Goal: Task Accomplishment & Management: Use online tool/utility

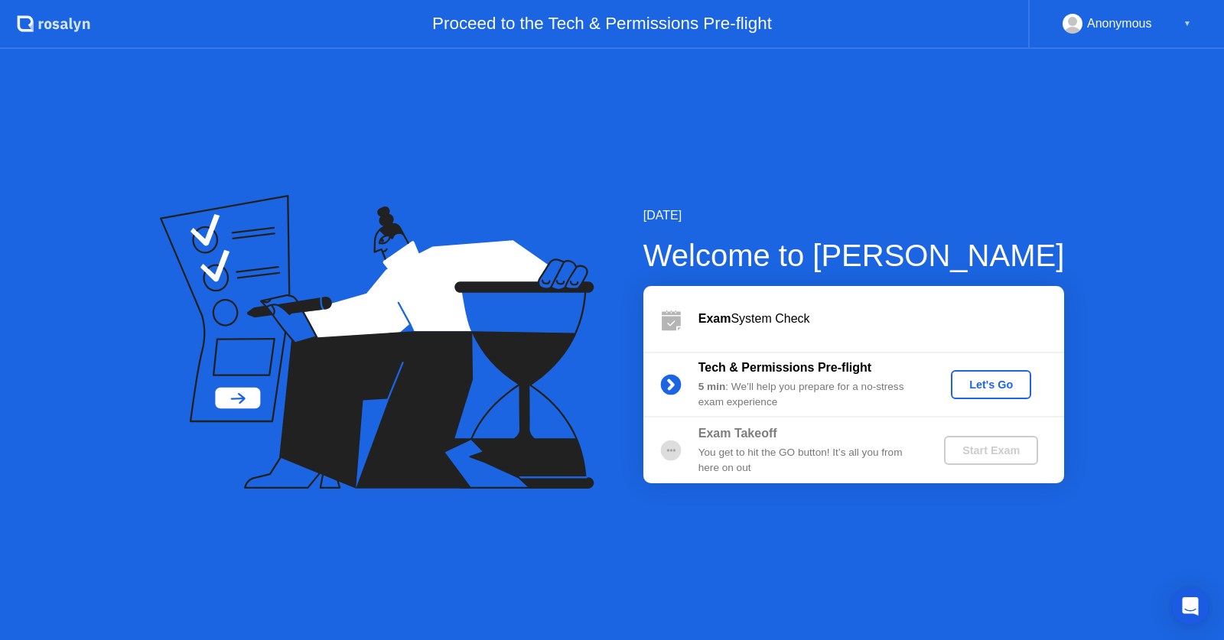
click at [975, 391] on div "Let's Go" at bounding box center [991, 385] width 68 height 12
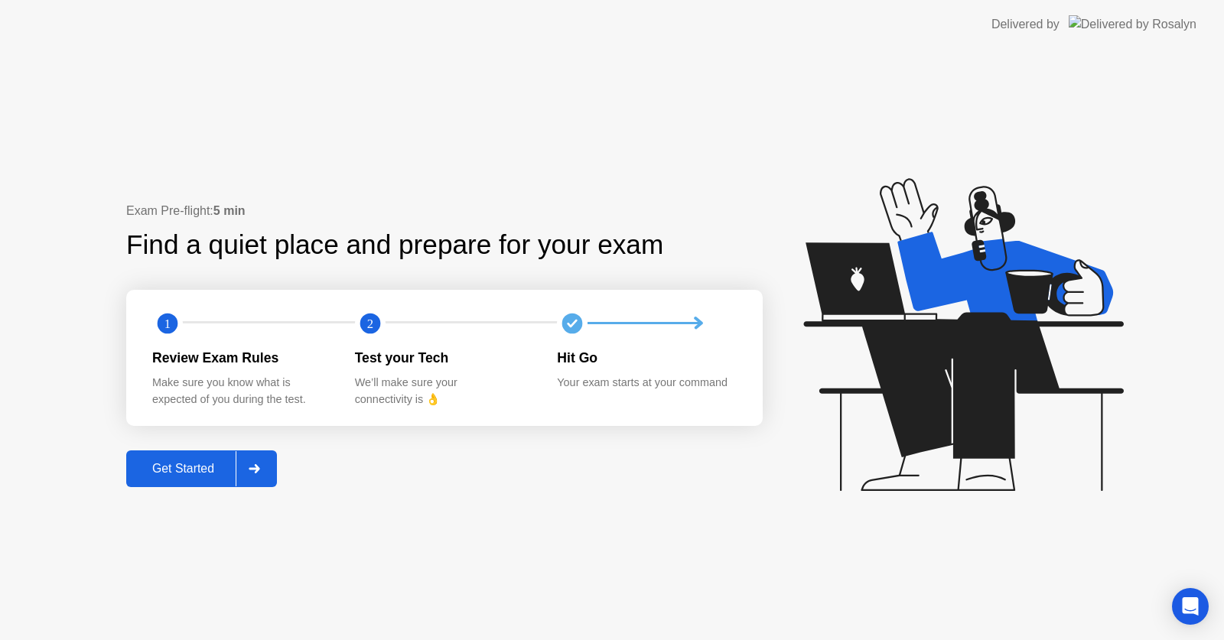
click at [197, 469] on div "Get Started" at bounding box center [183, 469] width 105 height 14
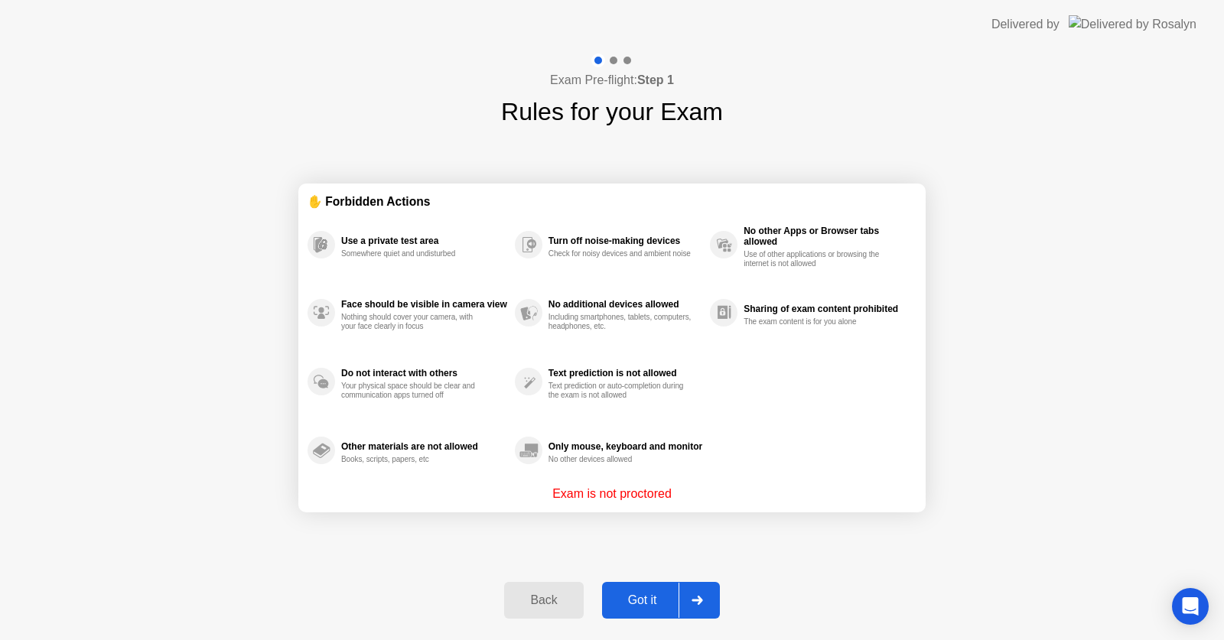
click at [637, 598] on div "Got it" at bounding box center [643, 601] width 72 height 14
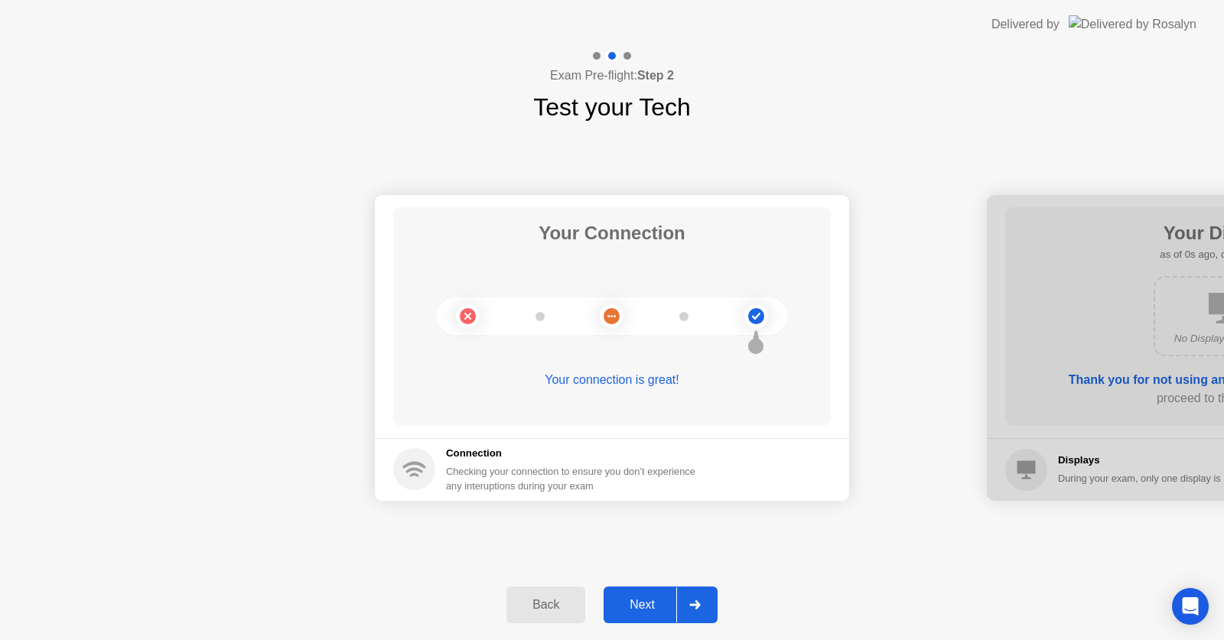
click at [637, 598] on div "Next" at bounding box center [642, 605] width 68 height 14
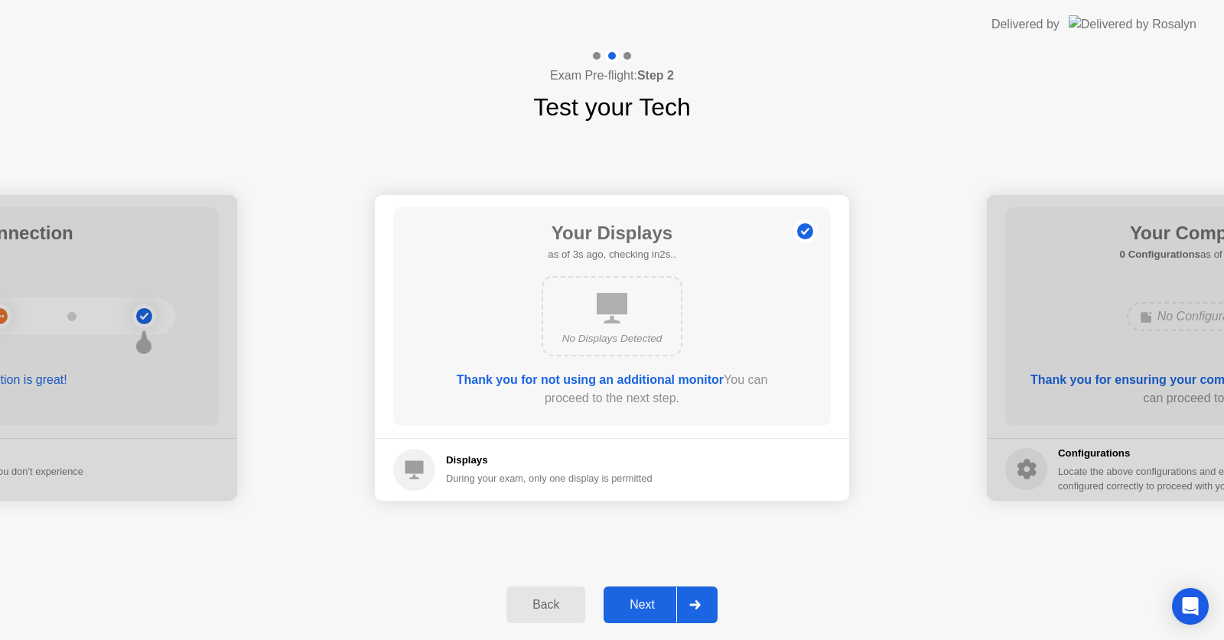
click at [654, 607] on div "Next" at bounding box center [642, 605] width 68 height 14
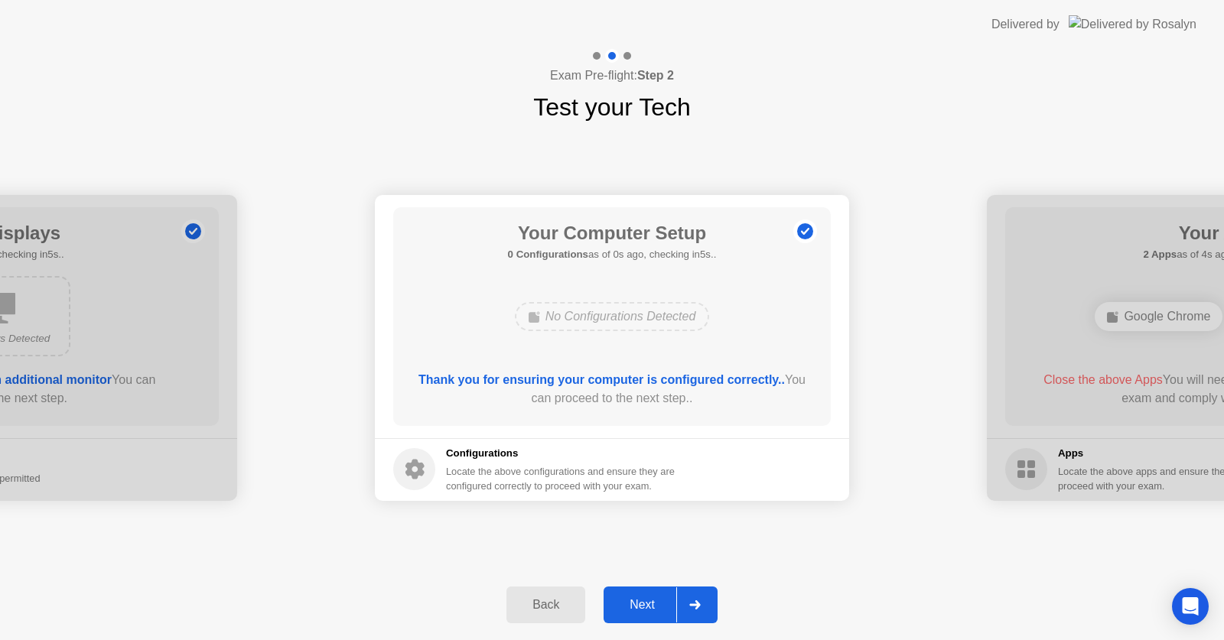
click at [654, 607] on div "Next" at bounding box center [642, 605] width 68 height 14
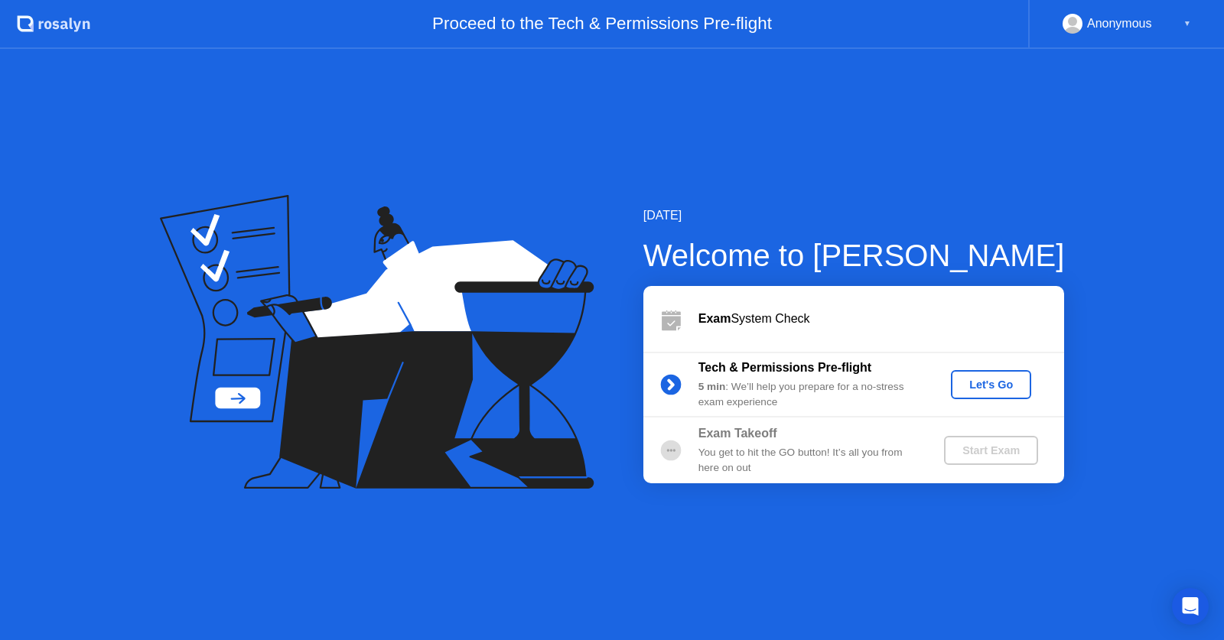
click at [1001, 382] on div "Let's Go" at bounding box center [991, 385] width 68 height 12
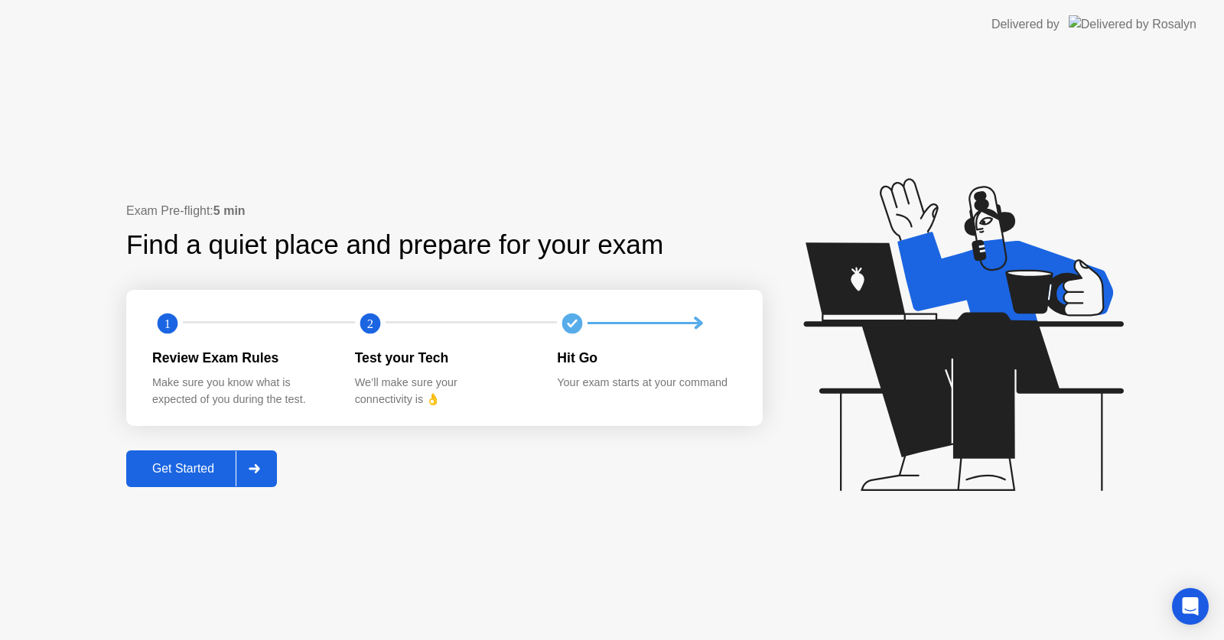
click at [169, 476] on div "Get Started" at bounding box center [183, 469] width 105 height 14
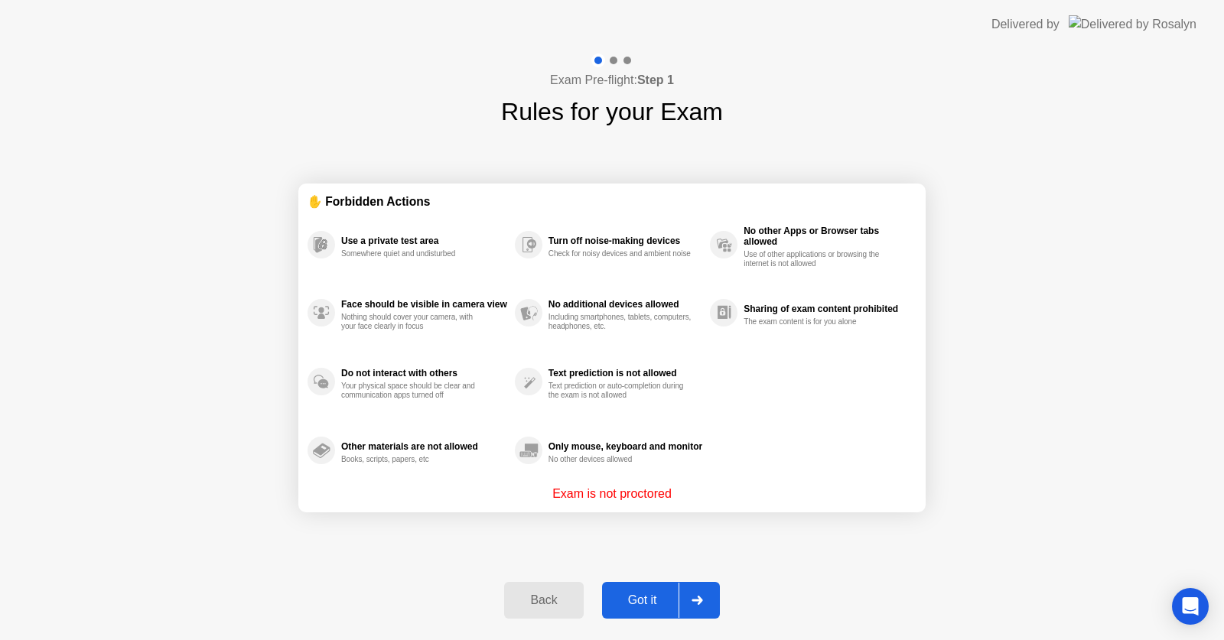
click at [664, 609] on button "Got it" at bounding box center [661, 600] width 118 height 37
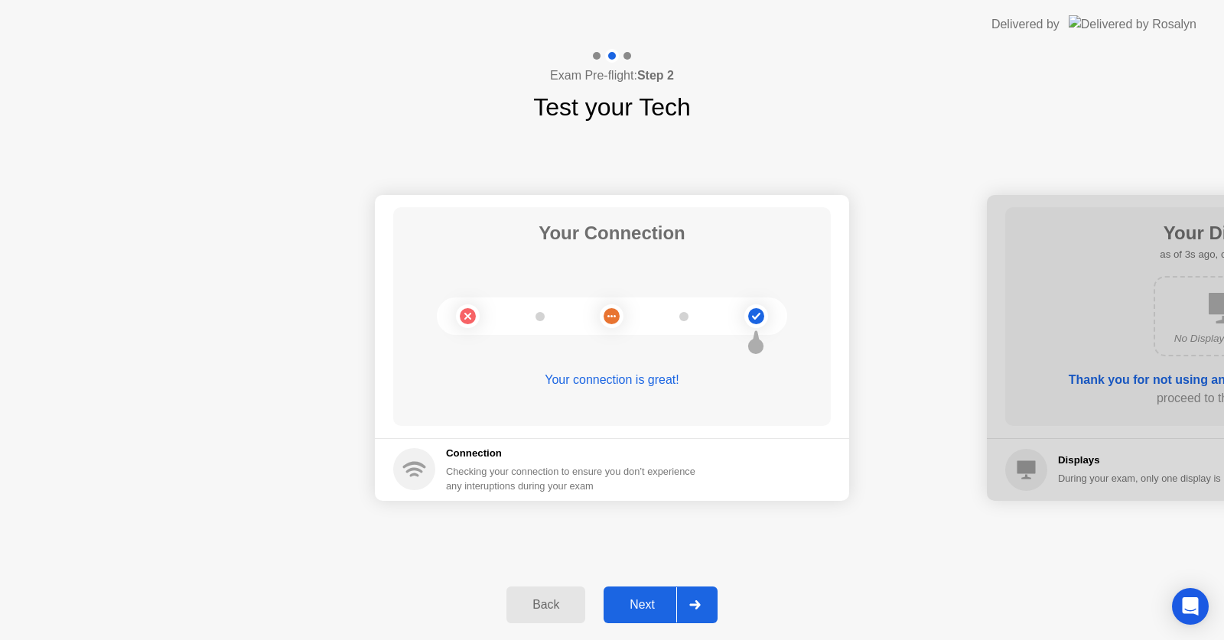
click at [644, 604] on div "Next" at bounding box center [642, 605] width 68 height 14
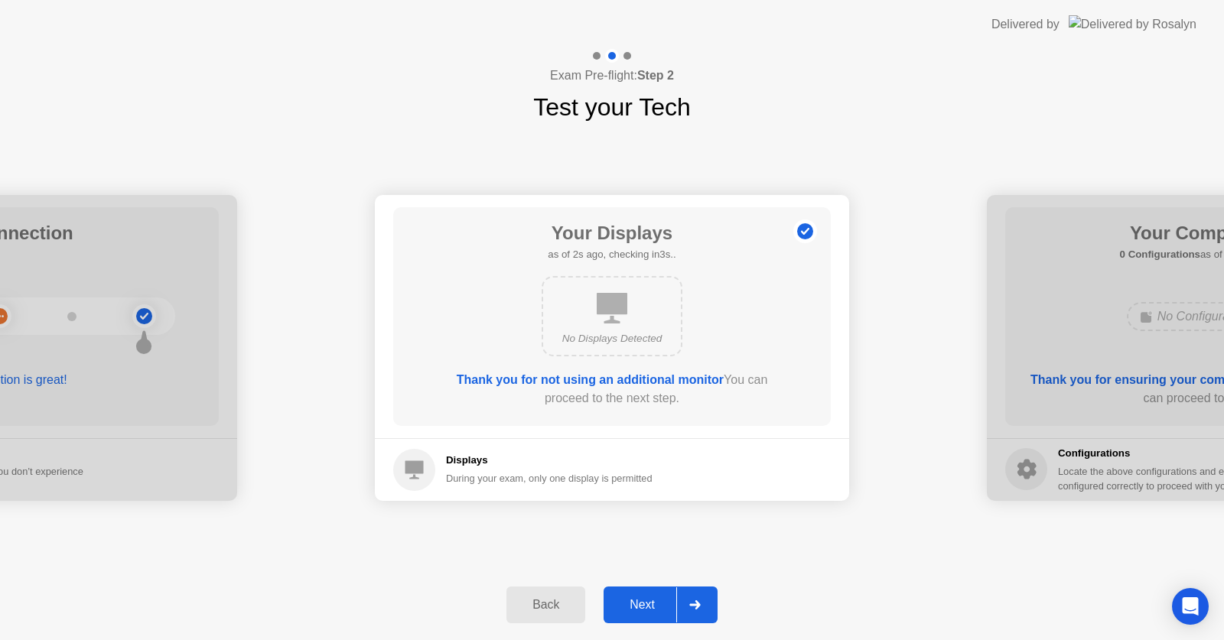
click at [632, 604] on div "Next" at bounding box center [642, 605] width 68 height 14
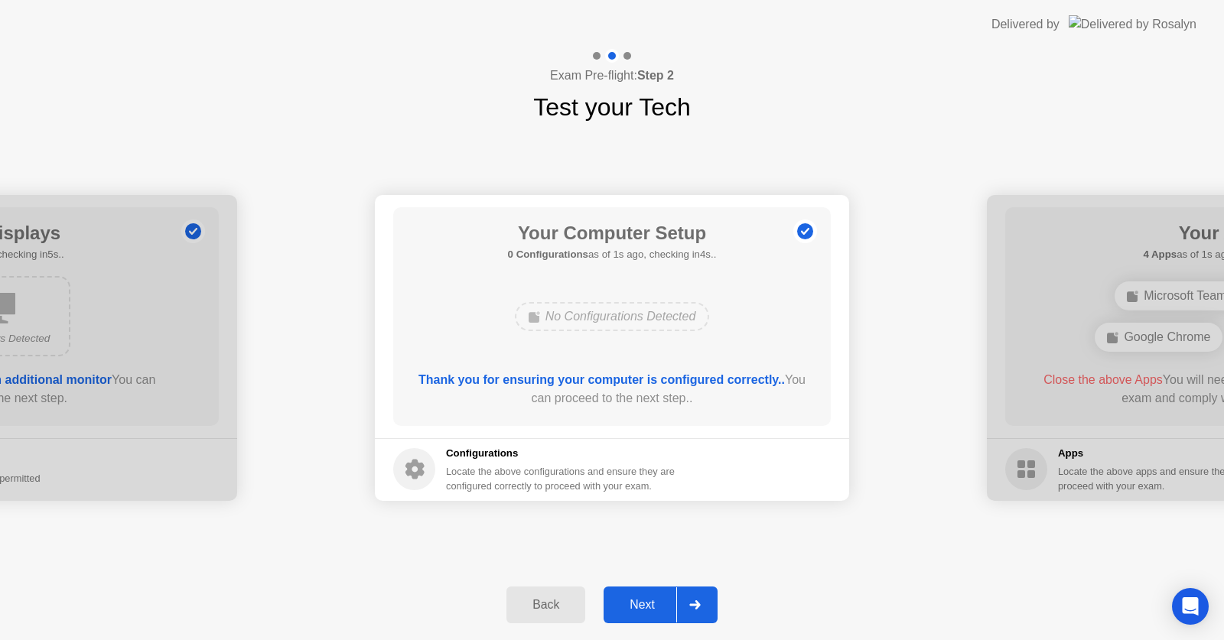
click at [632, 608] on div "Next" at bounding box center [642, 605] width 68 height 14
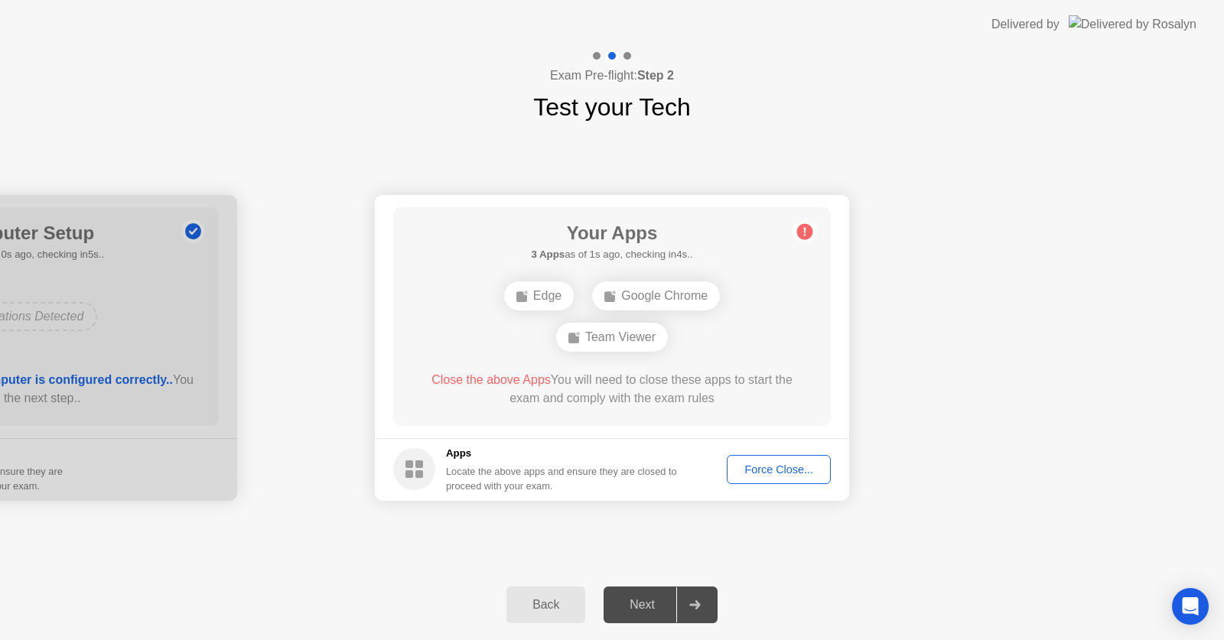
click at [765, 471] on div "Force Close..." at bounding box center [778, 470] width 93 height 12
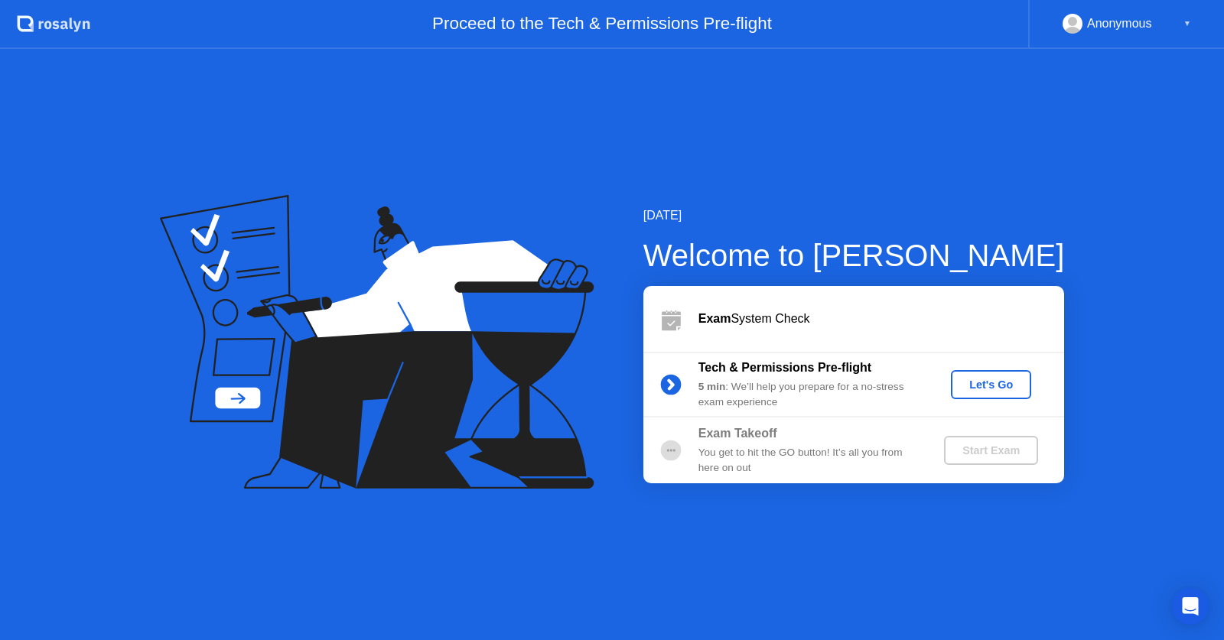
click at [758, 217] on div "[DATE]" at bounding box center [854, 216] width 422 height 18
click at [819, 454] on div "You get to hit the GO button! It’s all you from here on out" at bounding box center [809, 460] width 220 height 31
click at [985, 381] on div "Let's Go" at bounding box center [991, 385] width 68 height 12
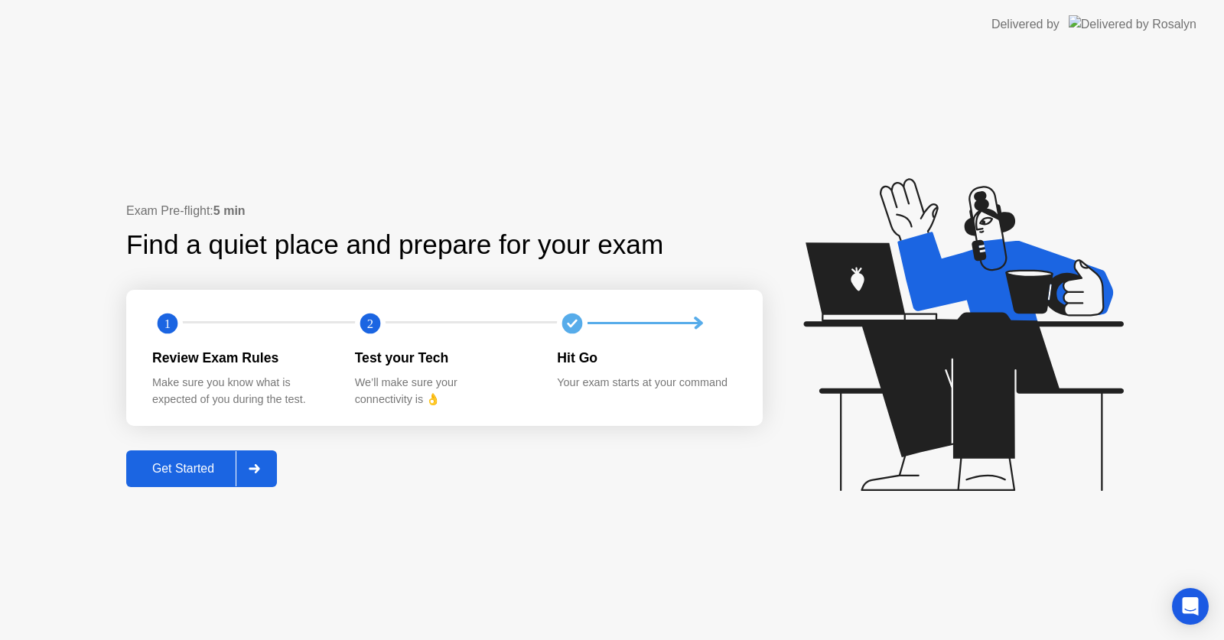
click at [167, 462] on div "Get Started" at bounding box center [183, 469] width 105 height 14
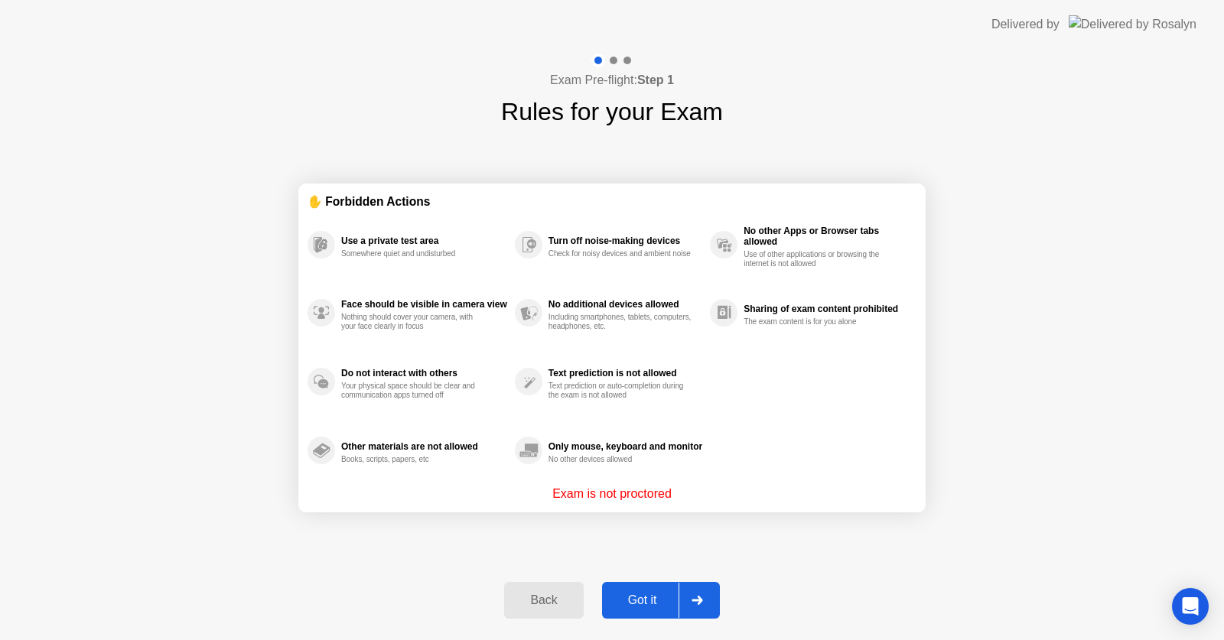
click at [641, 601] on div "Got it" at bounding box center [643, 601] width 72 height 14
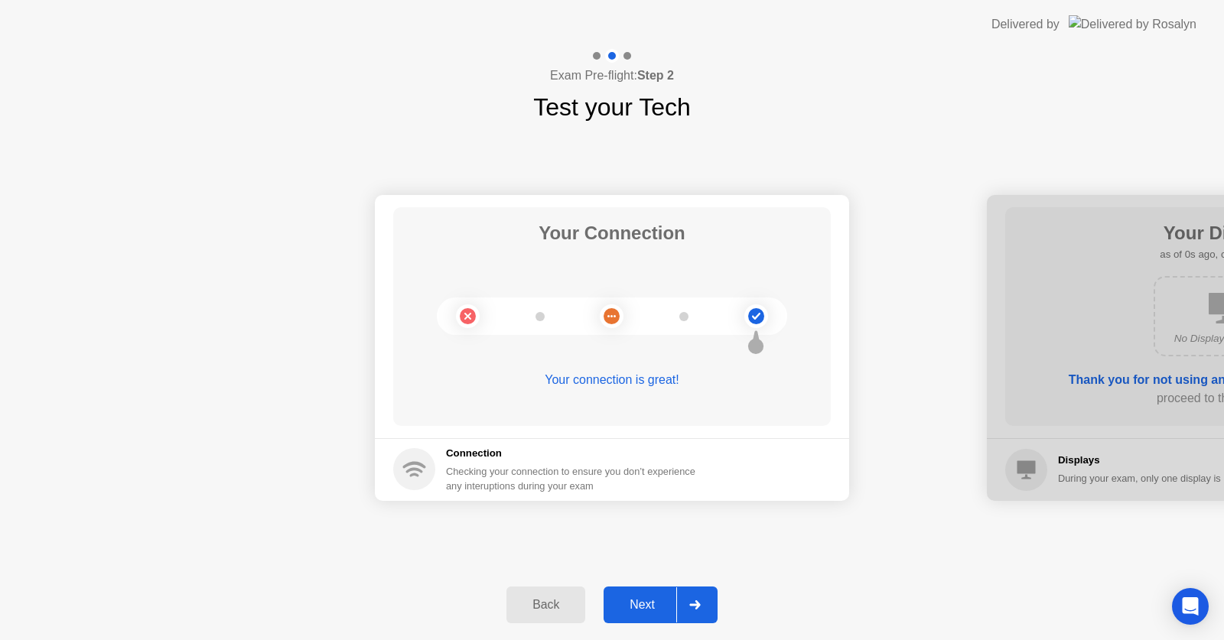
click at [641, 601] on div "Next" at bounding box center [642, 605] width 68 height 14
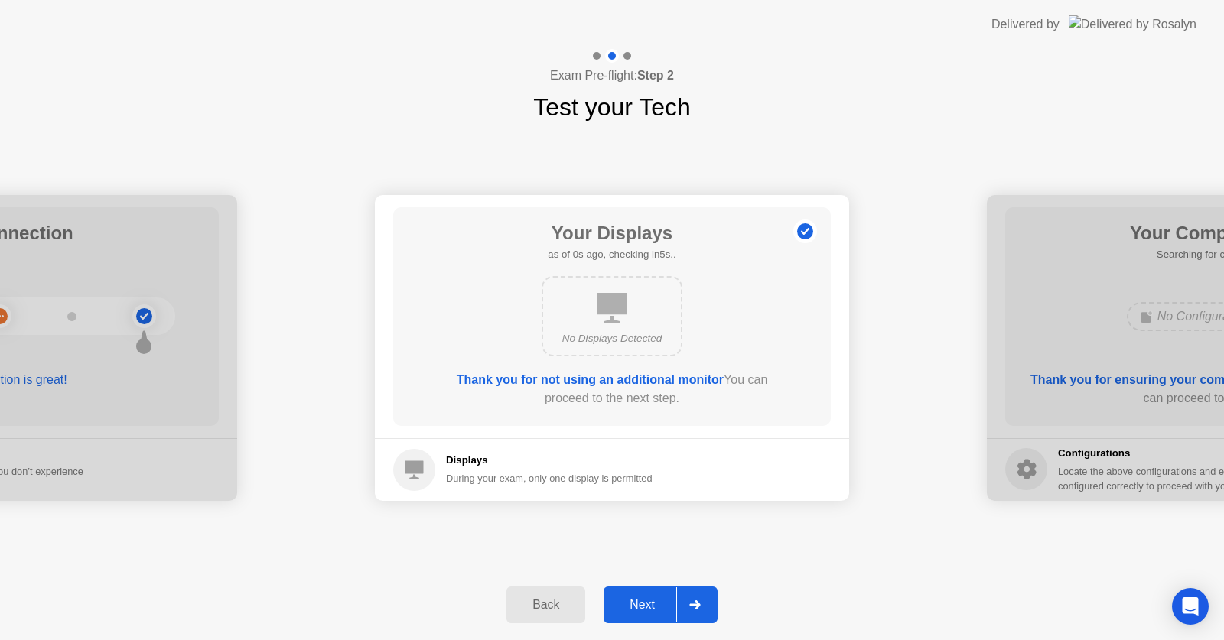
click at [641, 601] on div "Next" at bounding box center [642, 605] width 68 height 14
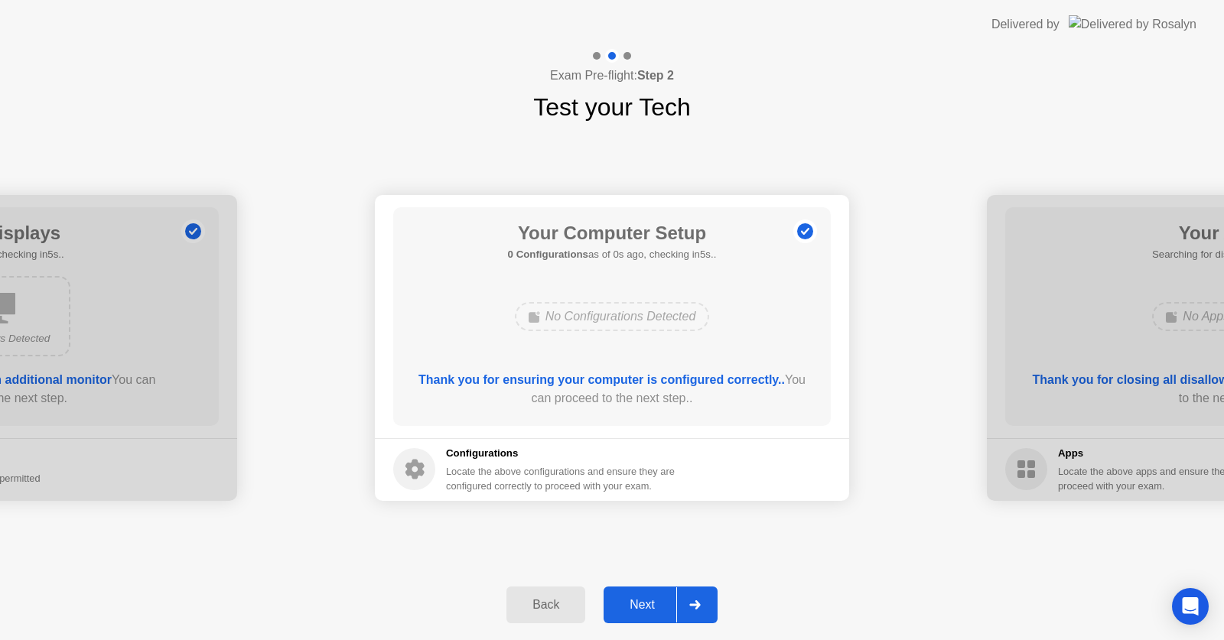
click at [641, 601] on div "Next" at bounding box center [642, 605] width 68 height 14
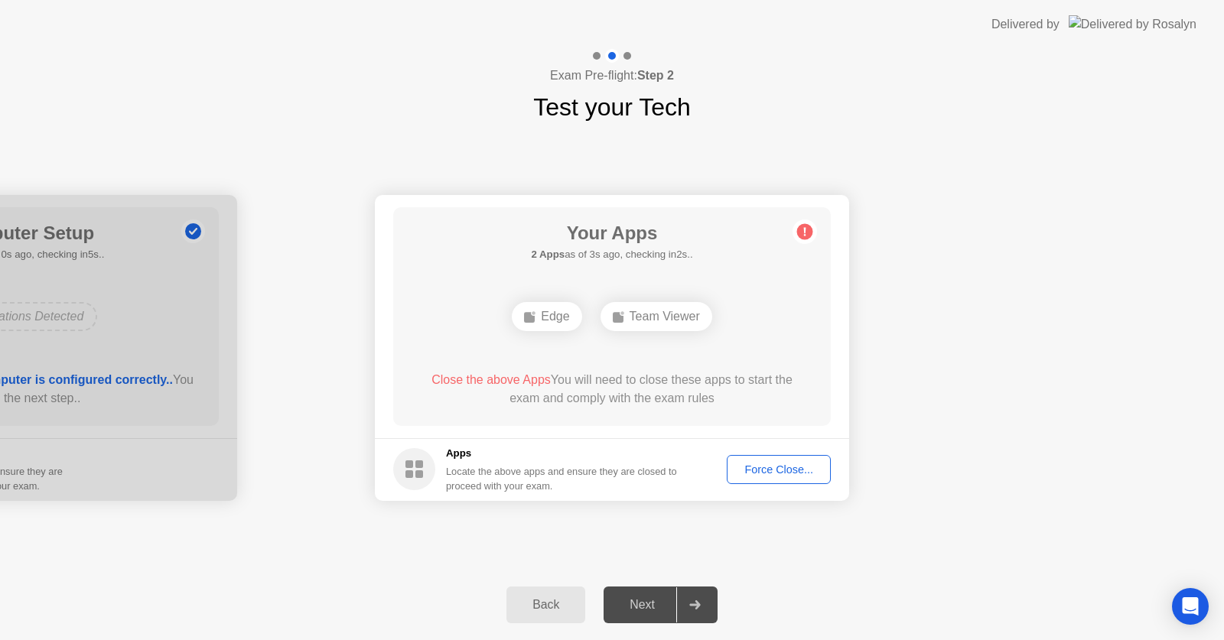
click at [773, 473] on div "Force Close..." at bounding box center [778, 470] width 93 height 12
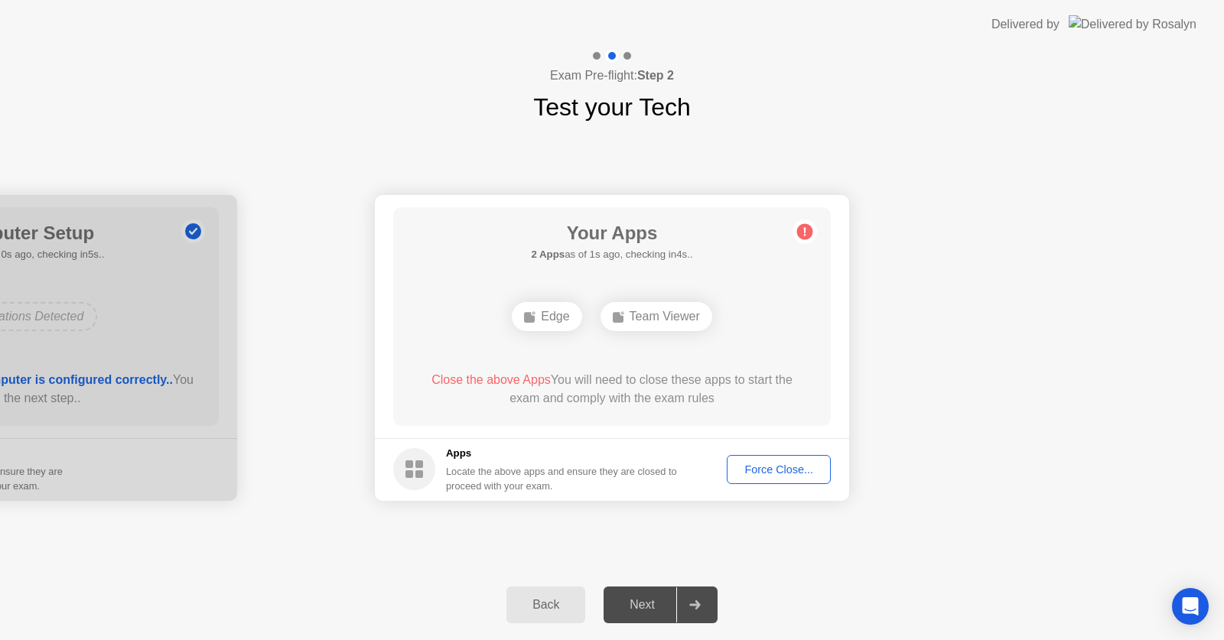
click at [826, 580] on div "Back Next" at bounding box center [612, 605] width 1224 height 70
click at [818, 466] on div "Force Close..." at bounding box center [778, 470] width 93 height 12
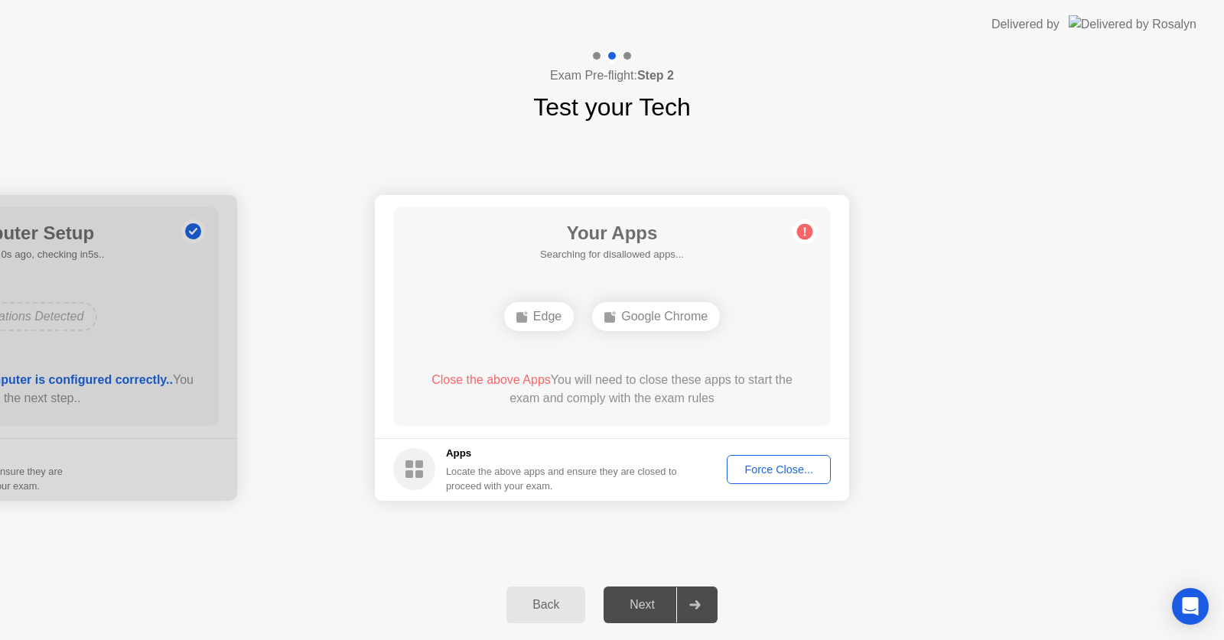
click at [758, 472] on div "Force Close..." at bounding box center [778, 470] width 93 height 12
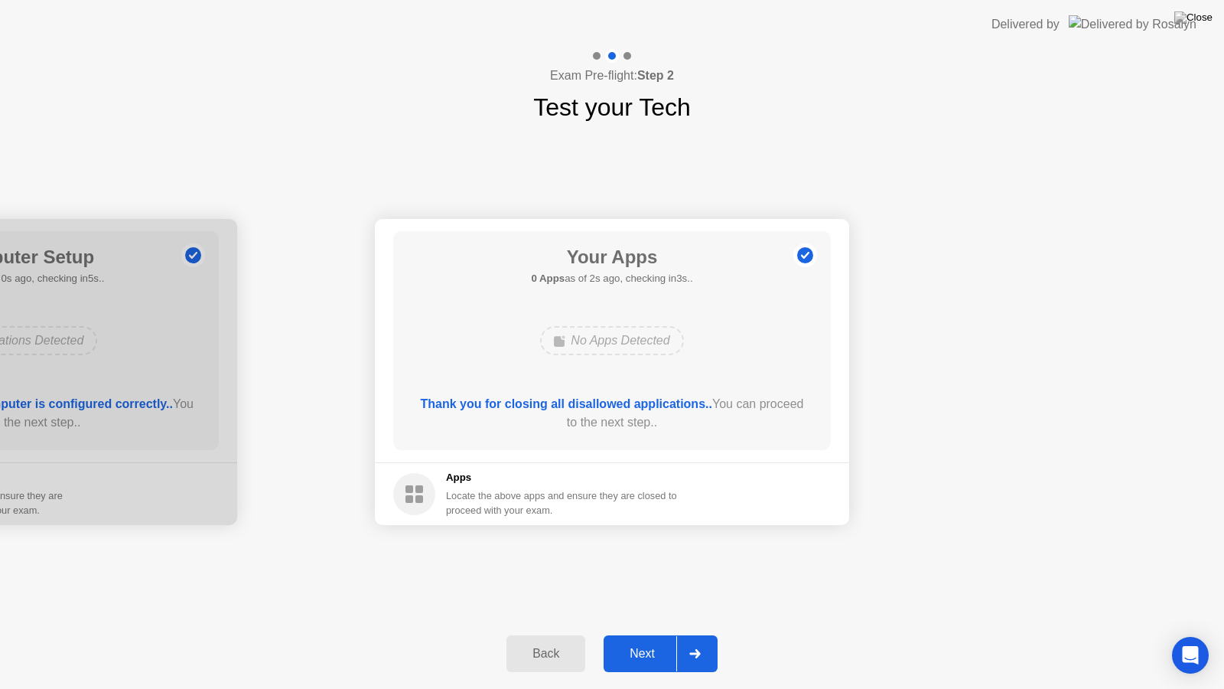
click at [650, 640] on div "Next" at bounding box center [642, 653] width 68 height 14
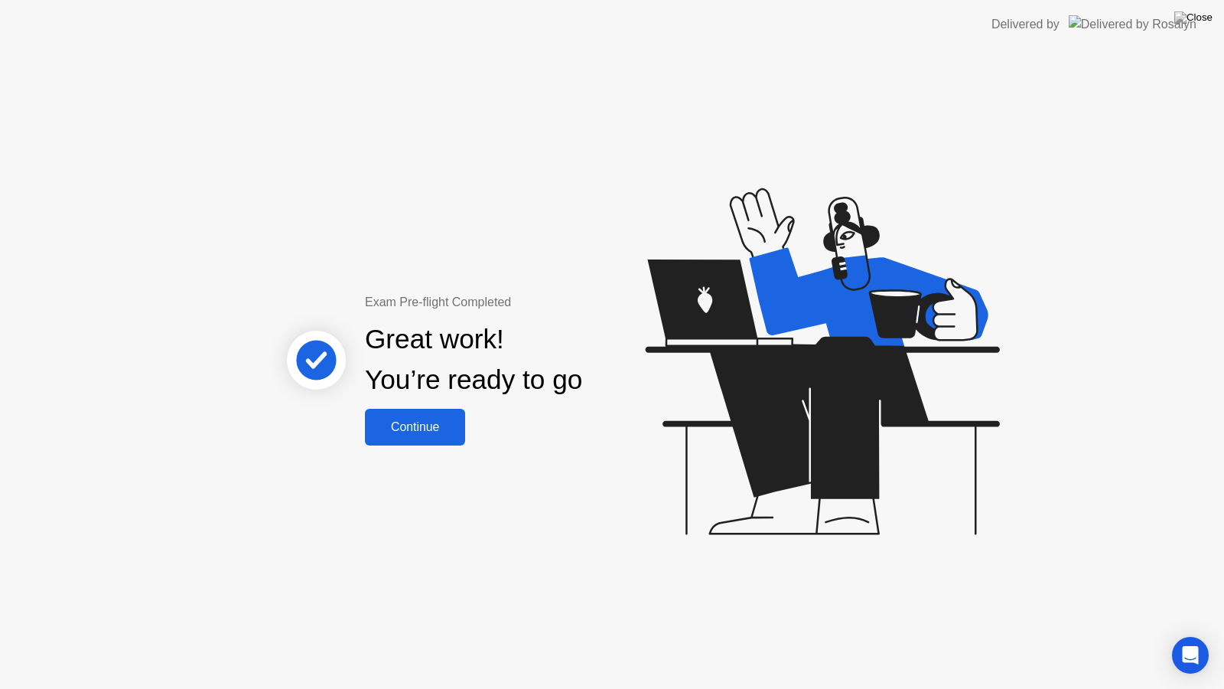
click at [418, 432] on div "Continue" at bounding box center [415, 427] width 91 height 14
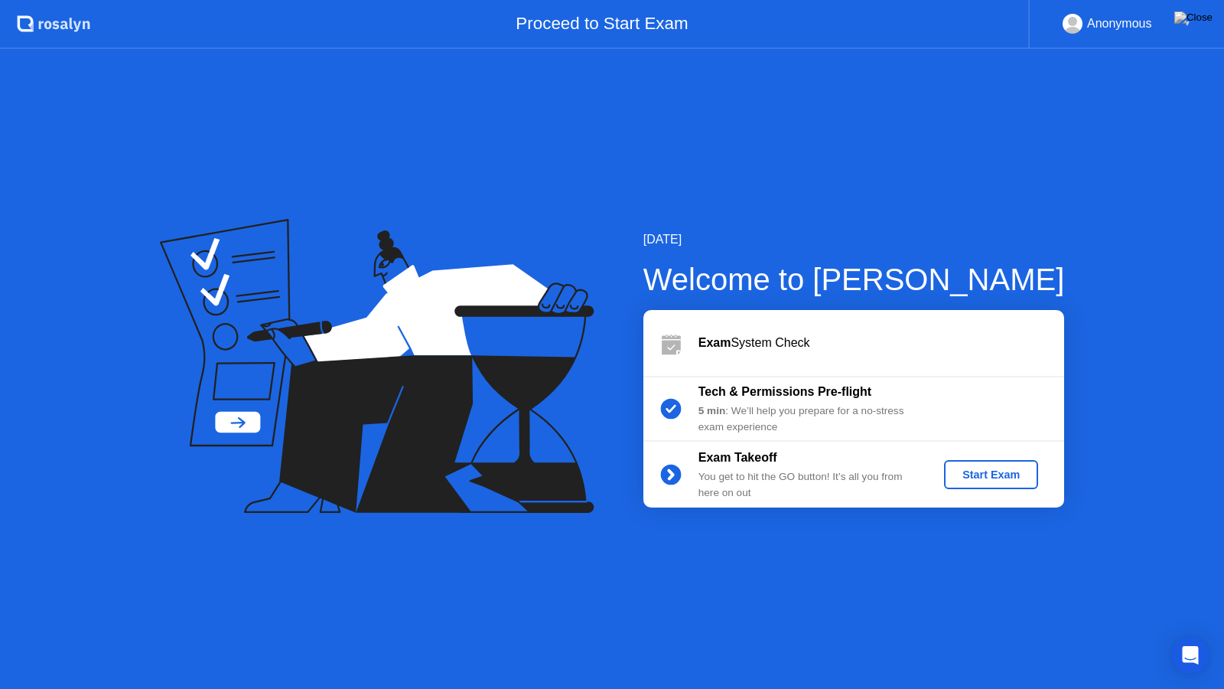
click at [985, 472] on div "Start Exam" at bounding box center [991, 474] width 82 height 12
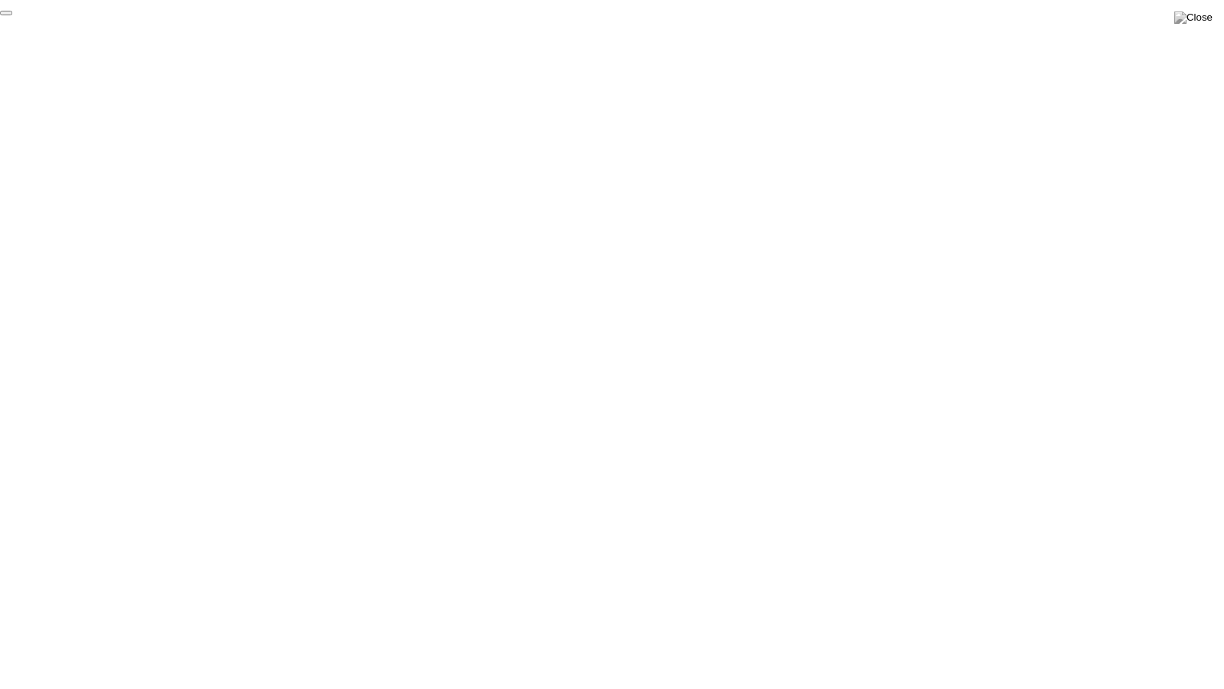
click div "End Proctoring Session"
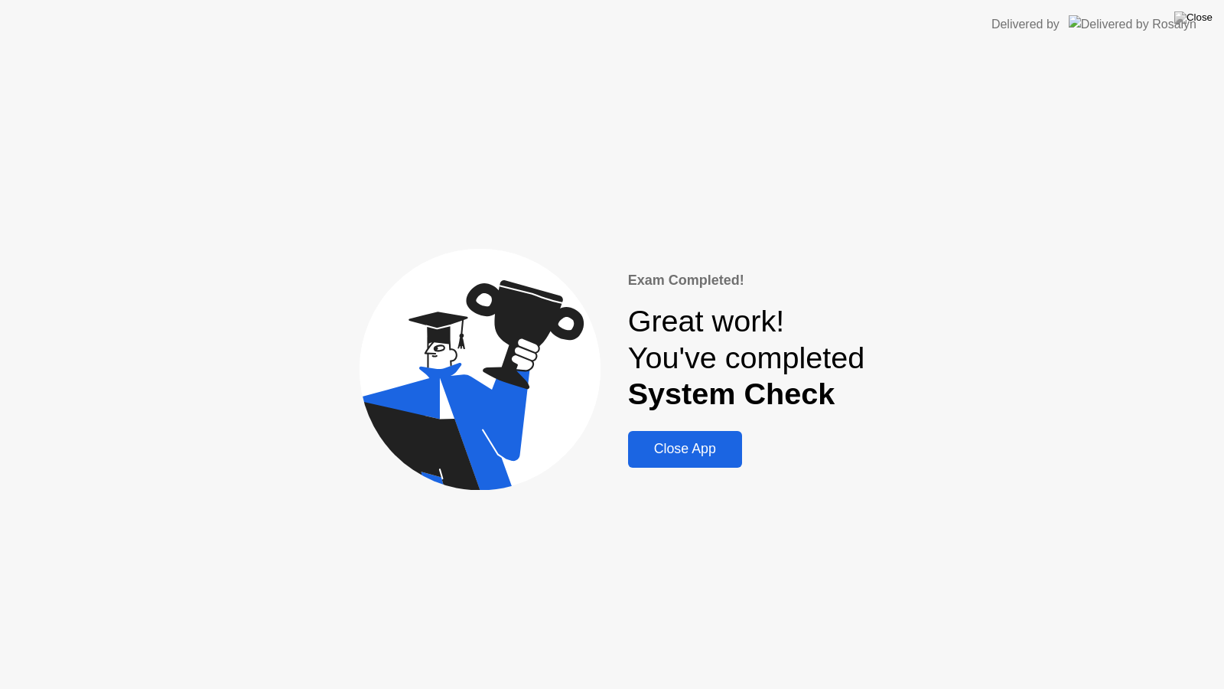
click at [687, 452] on div "Close App" at bounding box center [685, 449] width 105 height 16
